Goal: Task Accomplishment & Management: Manage account settings

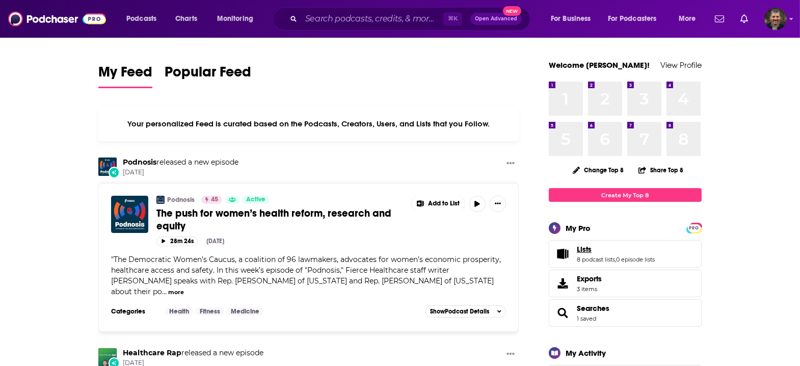
click at [577, 245] on span "Lists" at bounding box center [584, 249] width 15 height 9
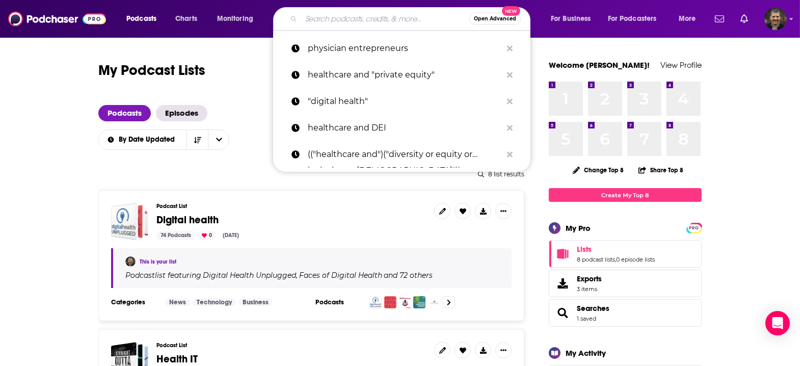
click at [454, 17] on input "Search podcasts, credits, & more..." at bounding box center [385, 19] width 168 height 16
click at [384, 45] on p "physician entrepreneurs" at bounding box center [405, 48] width 194 height 27
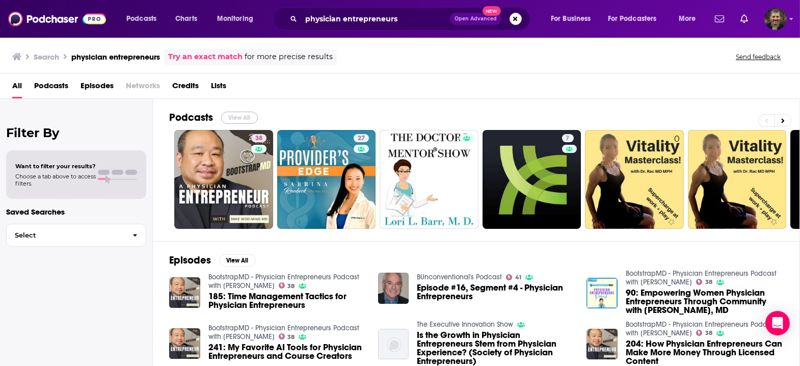
click at [221, 112] on button "View All" at bounding box center [239, 118] width 37 height 12
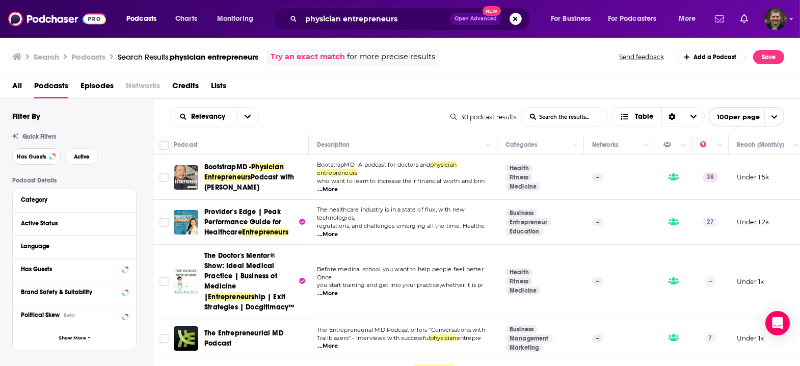
click at [34, 154] on span "Has Guests" at bounding box center [32, 157] width 30 height 6
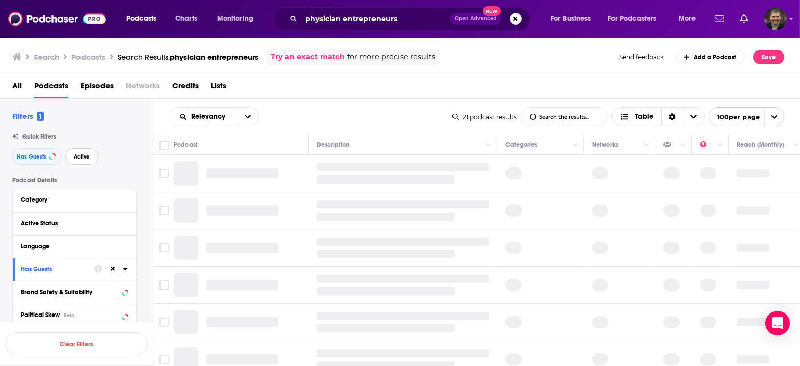
click at [74, 154] on span "Active" at bounding box center [82, 157] width 16 height 6
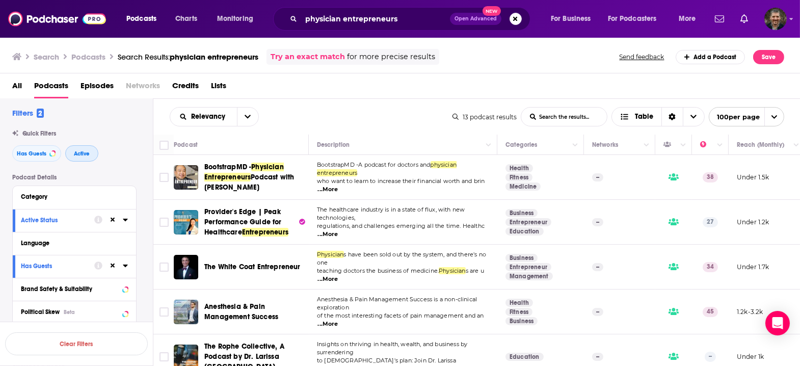
scroll to position [5, 0]
click at [160, 173] on input "Toggle select row" at bounding box center [164, 177] width 9 height 9
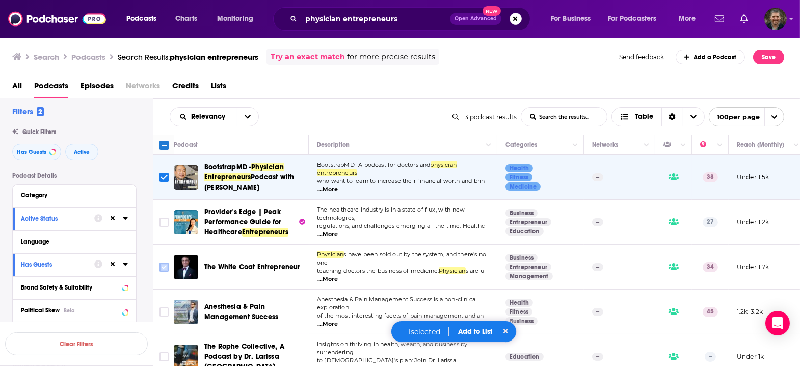
click at [160, 263] on input "Toggle select row" at bounding box center [164, 267] width 9 height 9
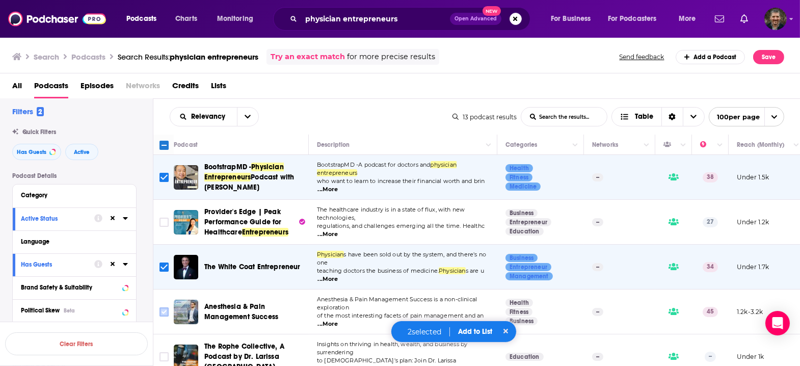
click at [160, 307] on input "Toggle select row" at bounding box center [164, 311] width 9 height 9
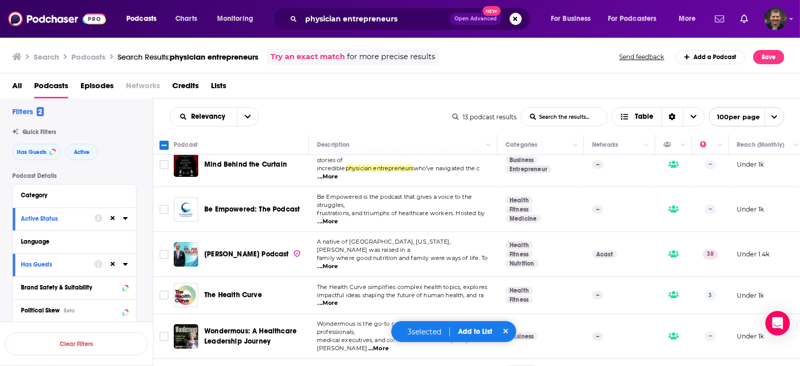
scroll to position [236, 0]
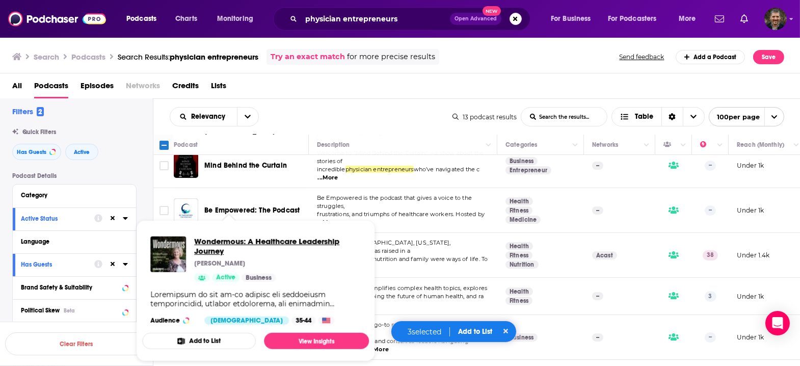
click at [224, 245] on span "Wondermous: A Healthcare Leadership Journey" at bounding box center [277, 246] width 167 height 19
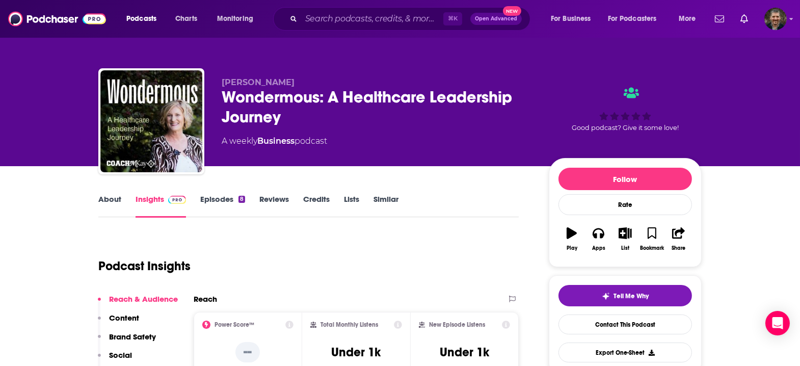
click at [231, 194] on link "Episodes 8" at bounding box center [222, 205] width 45 height 23
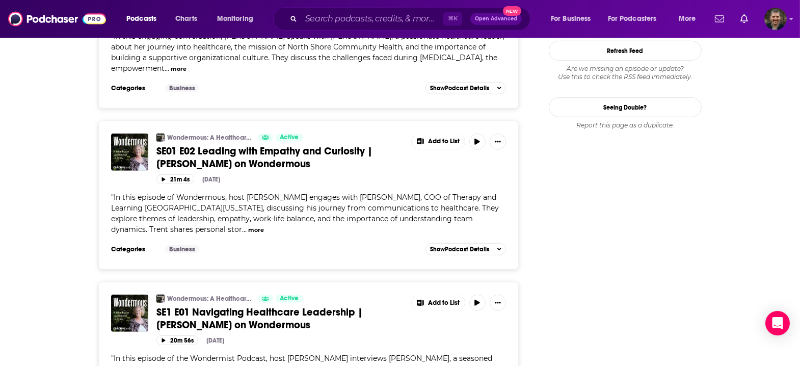
scroll to position [1144, 0]
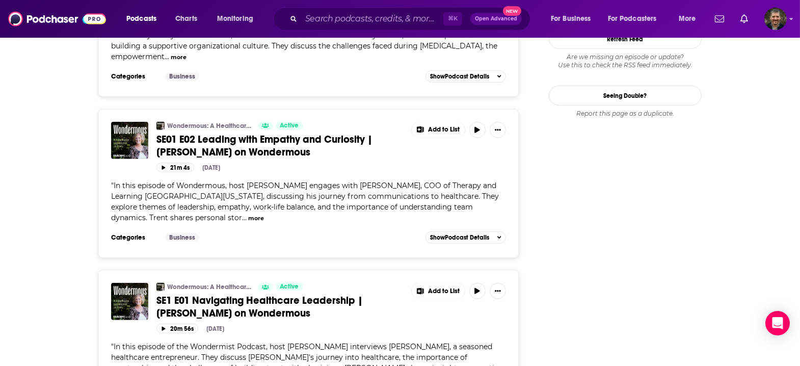
click at [216, 294] on span "SE1 E01 Navigating Healthcare Leadership | [PERSON_NAME] on Wondermous" at bounding box center [260, 306] width 206 height 25
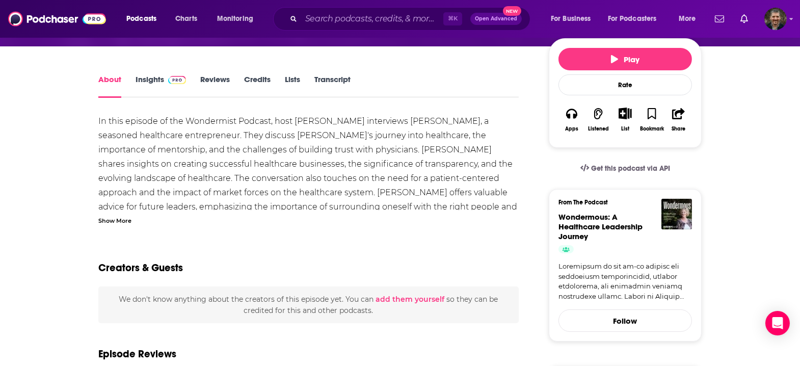
scroll to position [33, 0]
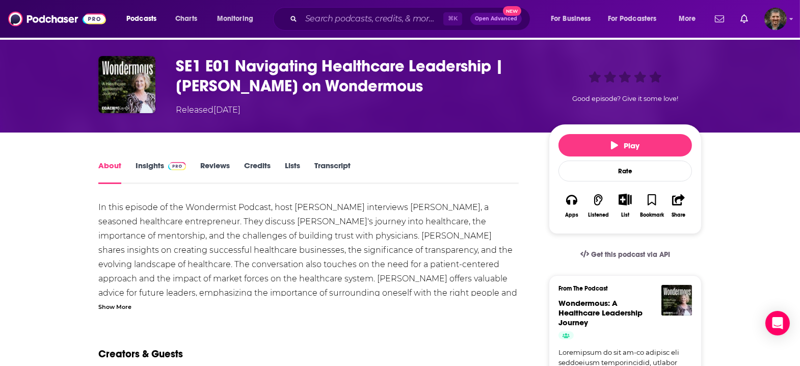
click at [335, 161] on link "Transcript" at bounding box center [333, 172] width 36 height 23
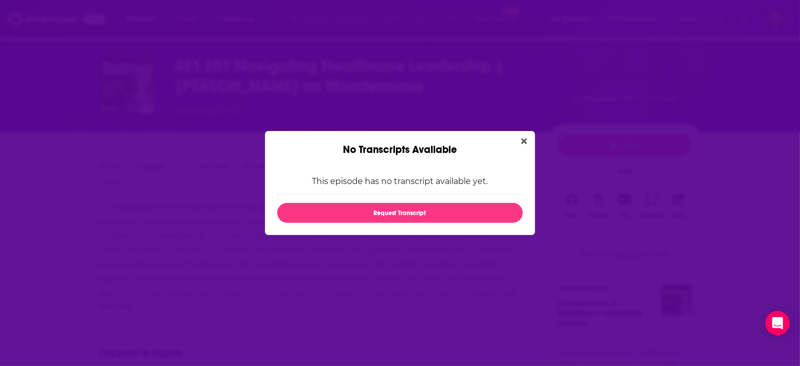
scroll to position [0, 0]
click at [517, 147] on button "Close" at bounding box center [524, 141] width 14 height 13
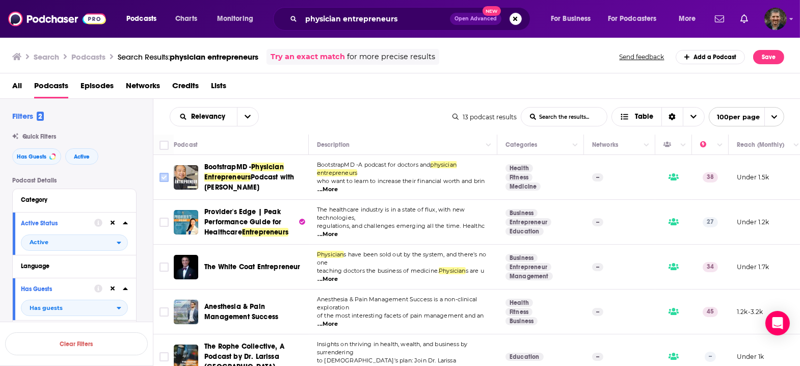
click at [160, 173] on input "Toggle select row" at bounding box center [164, 177] width 9 height 9
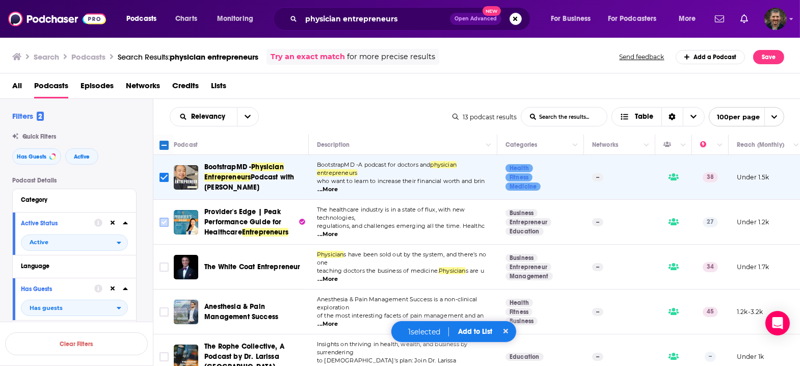
click at [160, 218] on input "Toggle select row" at bounding box center [164, 222] width 9 height 9
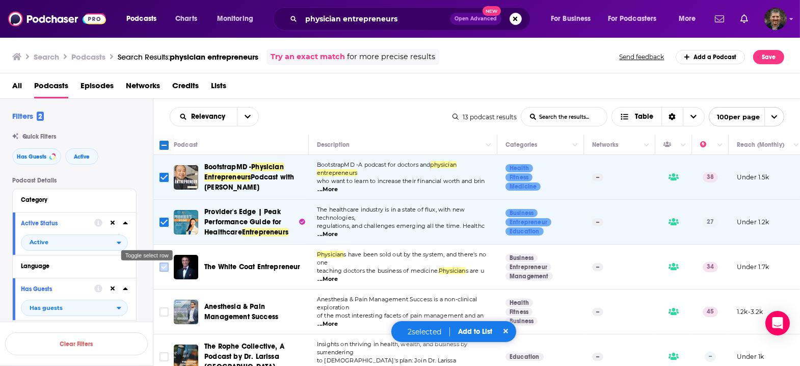
click at [160, 263] on input "Toggle select row" at bounding box center [164, 267] width 9 height 9
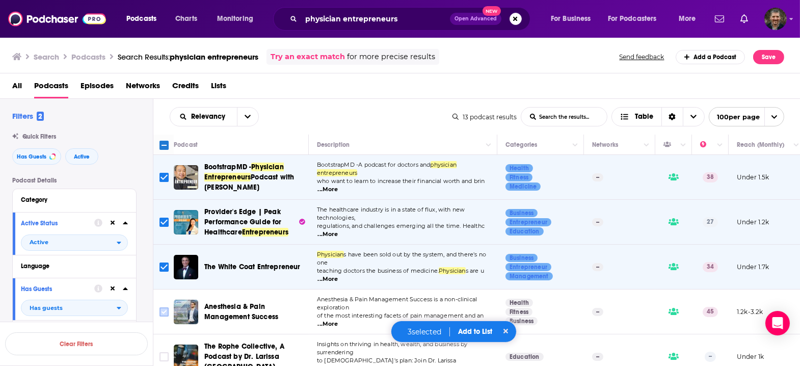
click at [160, 307] on input "Toggle select row" at bounding box center [164, 311] width 9 height 9
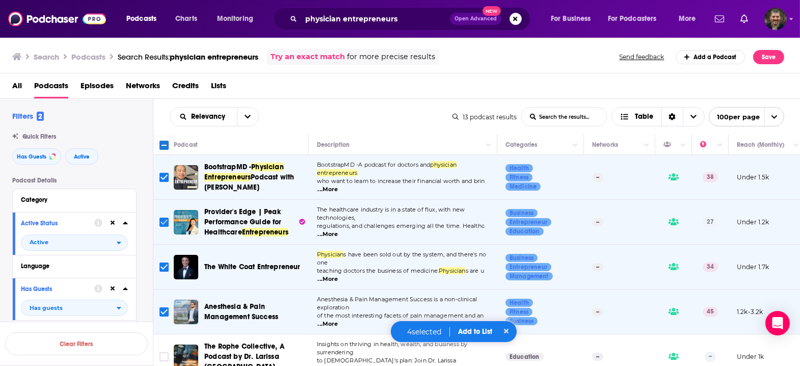
click at [160, 218] on input "Toggle select row" at bounding box center [164, 222] width 9 height 9
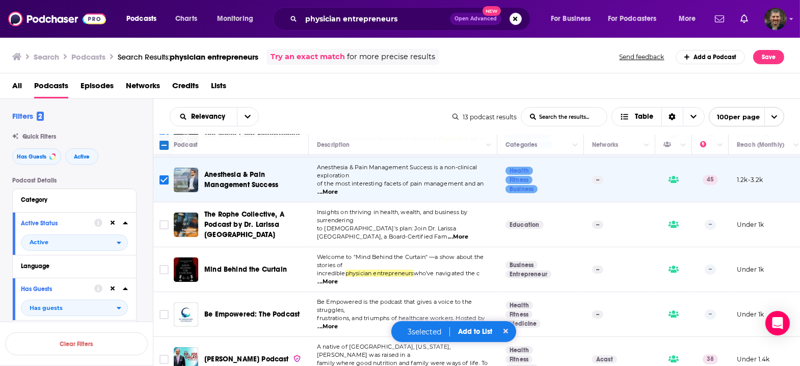
scroll to position [133, 0]
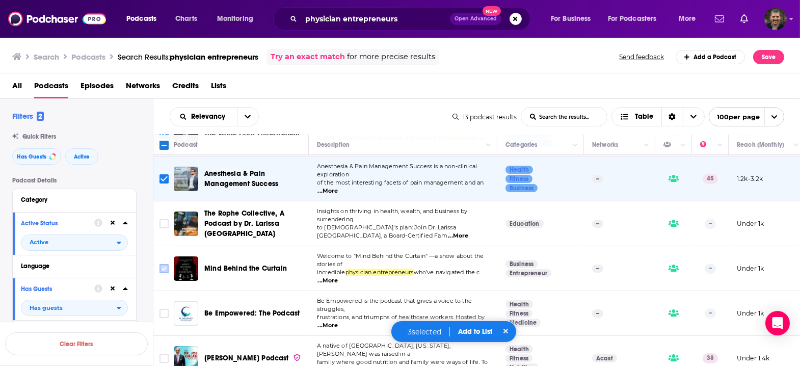
click at [160, 264] on input "Toggle select row" at bounding box center [164, 268] width 9 height 9
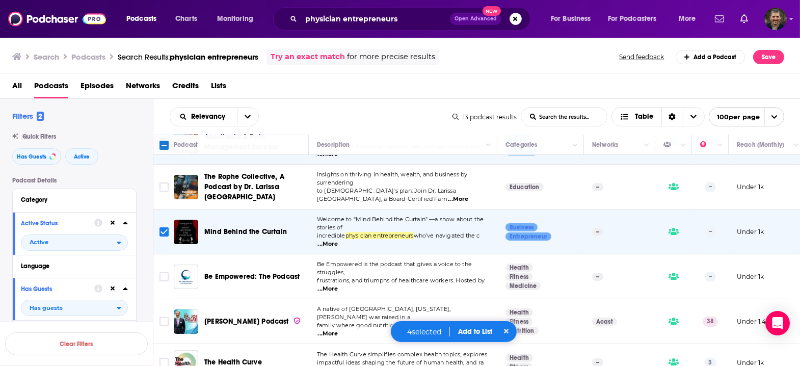
scroll to position [170, 0]
click at [160, 317] on input "Toggle select row" at bounding box center [164, 321] width 9 height 9
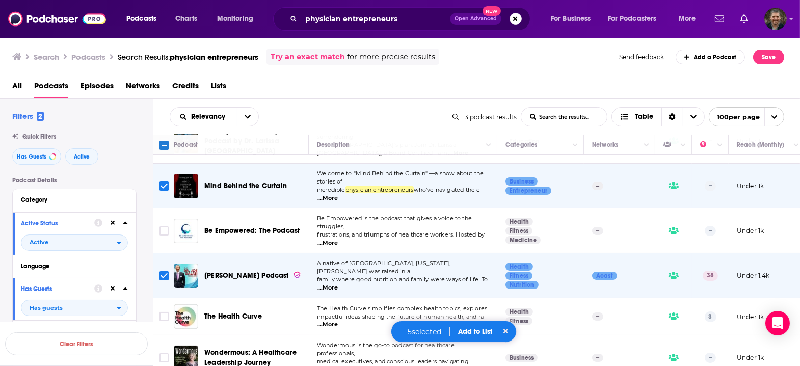
scroll to position [217, 0]
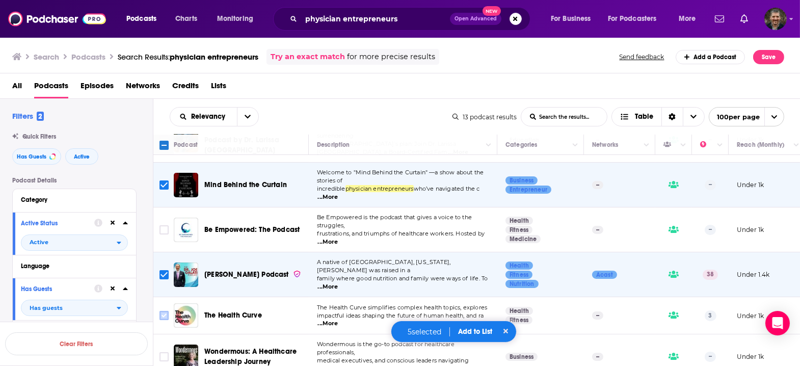
click at [160, 311] on input "Toggle select row" at bounding box center [164, 315] width 9 height 9
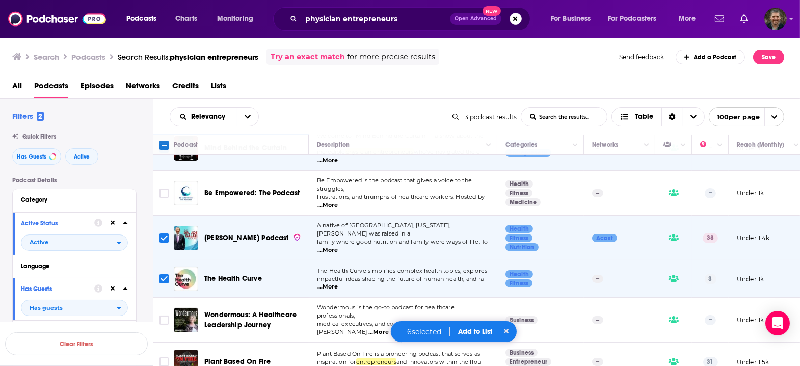
scroll to position [254, 0]
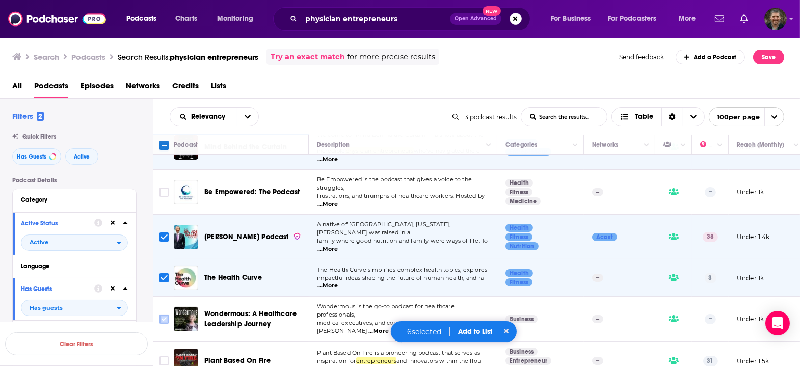
click at [160, 315] on input "Toggle select row" at bounding box center [164, 319] width 9 height 9
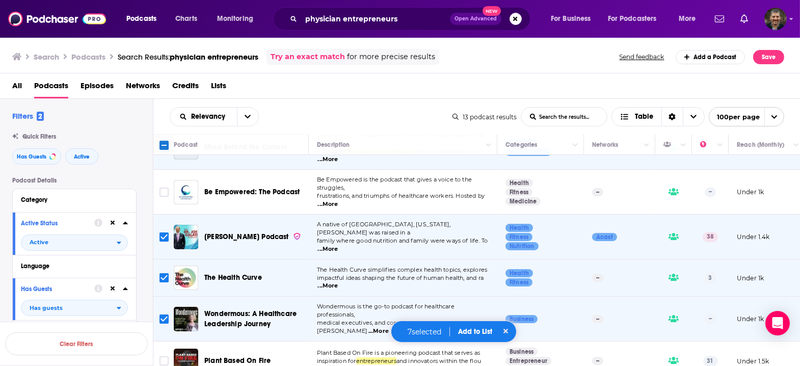
scroll to position [256, 0]
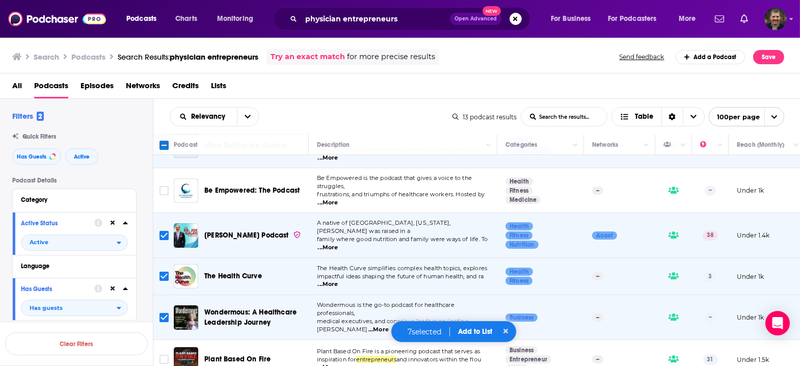
click at [476, 333] on button "Add to List" at bounding box center [475, 331] width 50 height 9
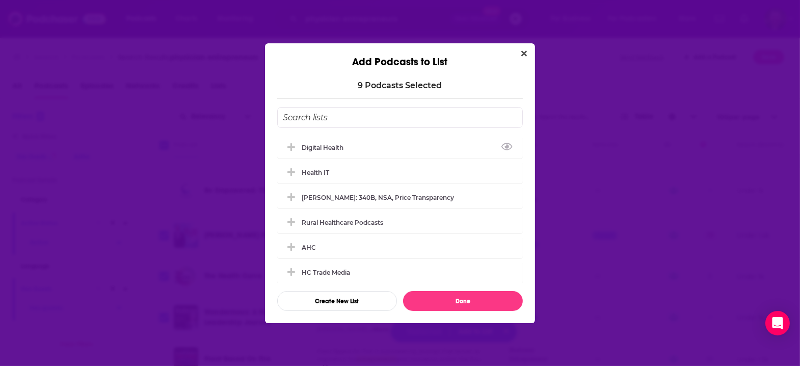
click at [326, 128] on input "Add Podcast To List" at bounding box center [400, 117] width 246 height 21
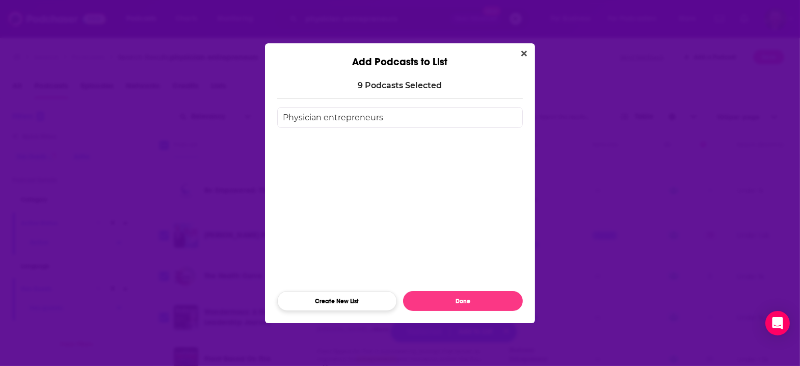
type input "Physician entrepreneurs"
click at [326, 291] on button "Create New List" at bounding box center [337, 301] width 120 height 20
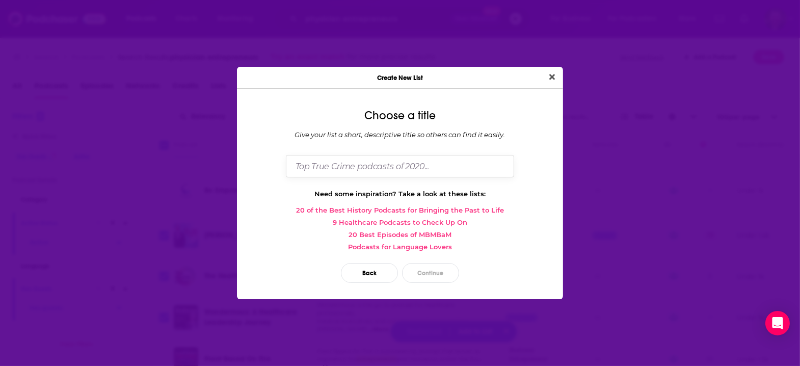
click at [353, 167] on input "Dialog" at bounding box center [400, 166] width 228 height 22
type input "Physician entrepreneurs"
click at [429, 263] on button "Continue" at bounding box center [430, 273] width 57 height 20
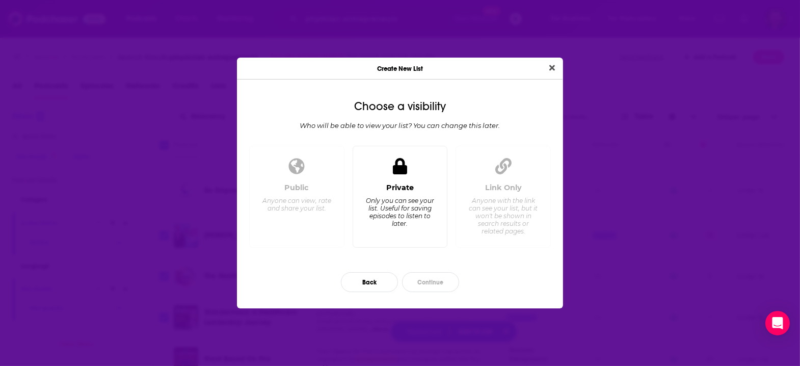
click at [415, 199] on div "Only you can see your list. Useful for saving episodes to listen to later." at bounding box center [400, 212] width 70 height 31
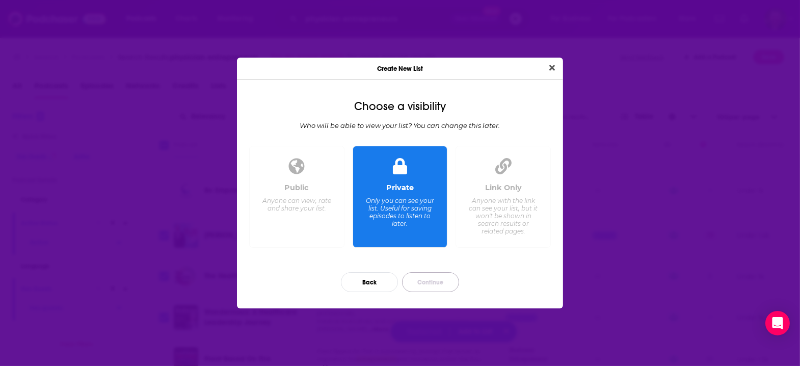
click at [439, 272] on button "Continue" at bounding box center [430, 282] width 57 height 20
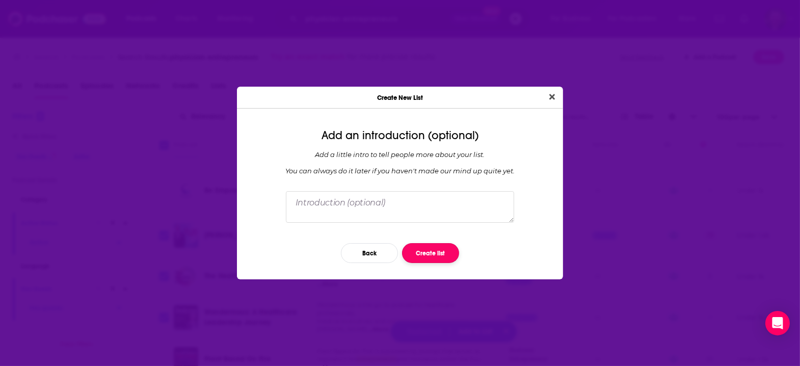
click at [435, 245] on button "Create list" at bounding box center [430, 253] width 57 height 20
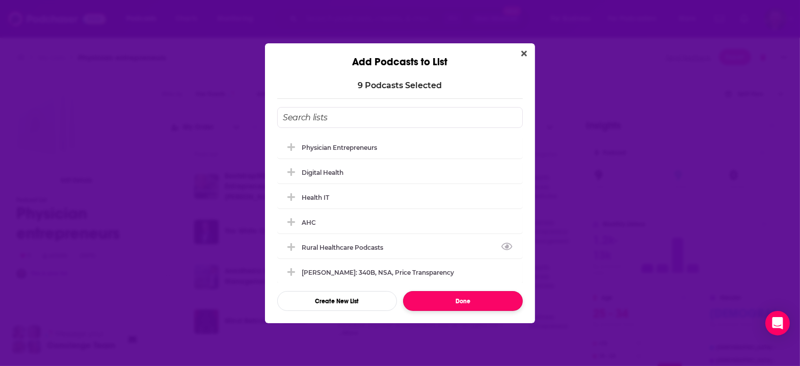
click at [457, 291] on button "Done" at bounding box center [463, 301] width 120 height 20
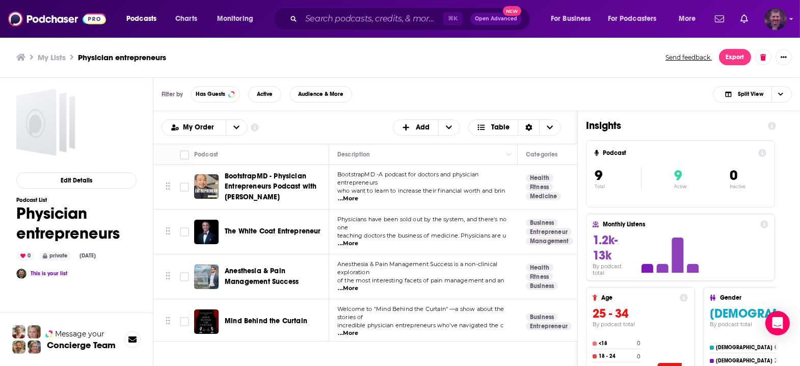
click at [793, 20] on icon "Show profile menu" at bounding box center [792, 19] width 4 height 2
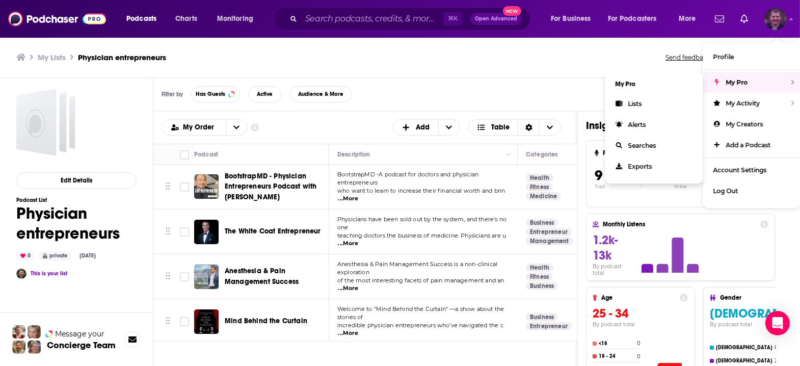
click at [753, 76] on div "My Pro" at bounding box center [752, 82] width 98 height 21
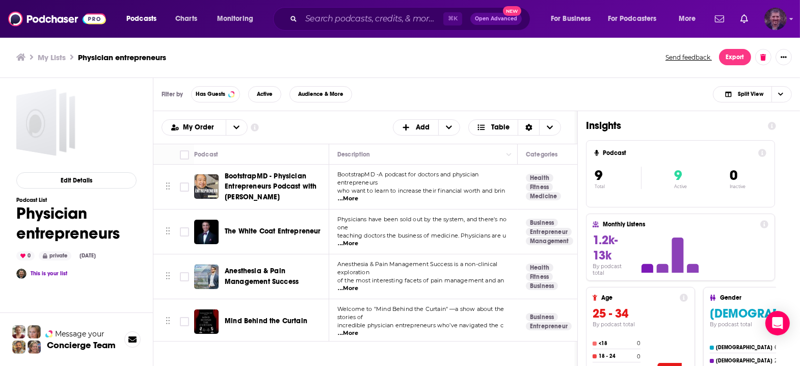
click at [776, 14] on img "Logged in as vincegalloro" at bounding box center [776, 19] width 22 height 22
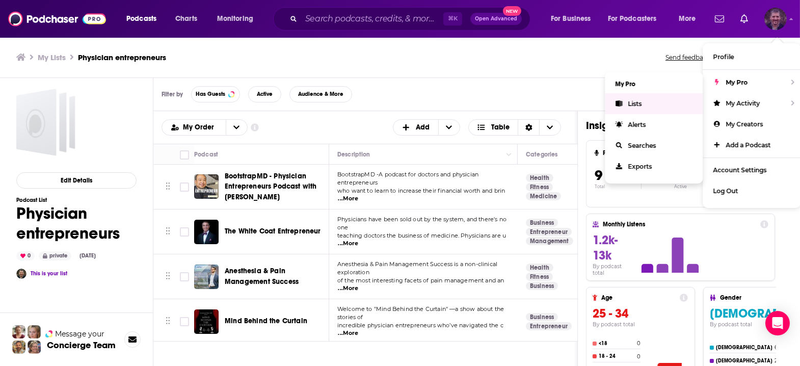
click at [637, 95] on link "Lists" at bounding box center [654, 103] width 98 height 21
